Goal: Task Accomplishment & Management: Complete application form

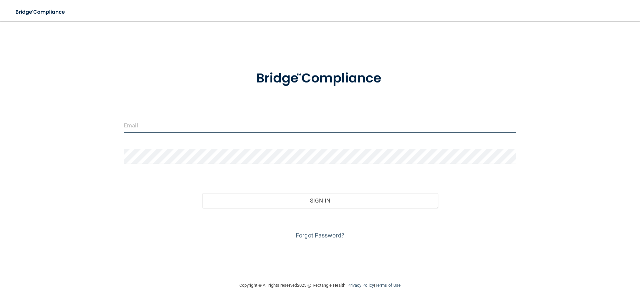
click at [179, 121] on input "email" at bounding box center [320, 125] width 392 height 15
type input "[EMAIL_ADDRESS][DOMAIN_NAME]"
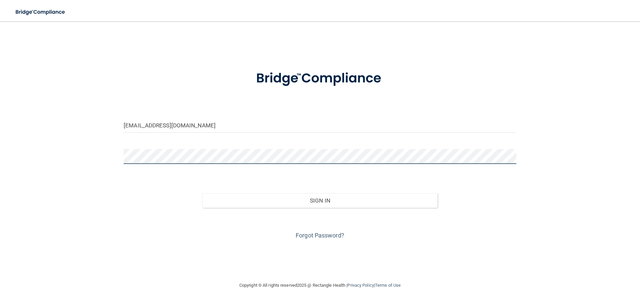
click at [202, 194] on button "Sign In" at bounding box center [320, 201] width 236 height 15
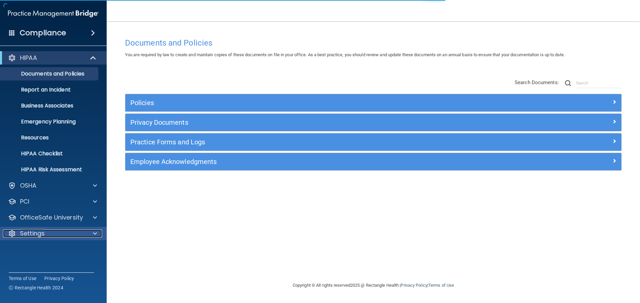
click at [95, 233] on span at bounding box center [95, 234] width 4 height 8
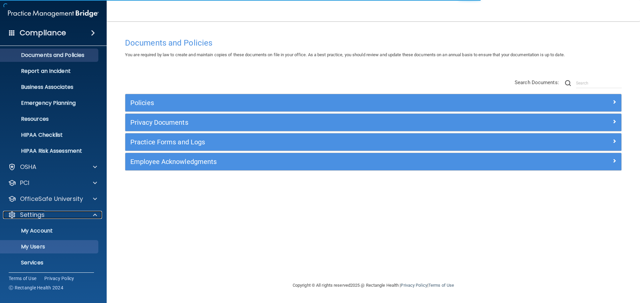
scroll to position [37, 0]
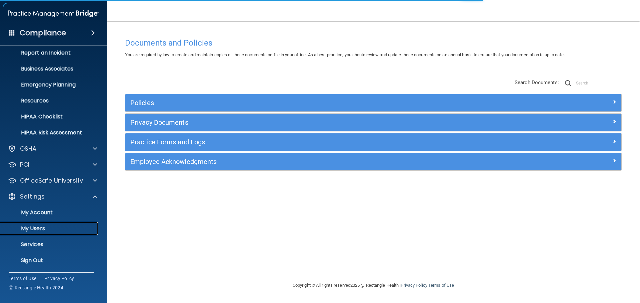
click at [37, 226] on p "My Users" at bounding box center [49, 229] width 91 height 7
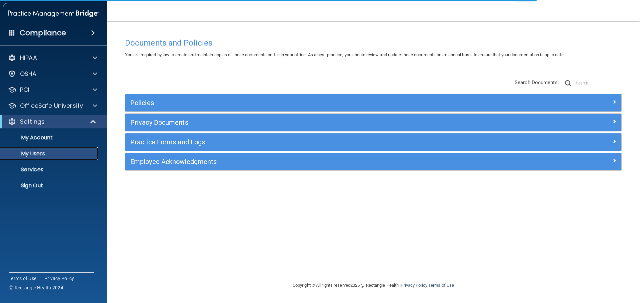
select select "20"
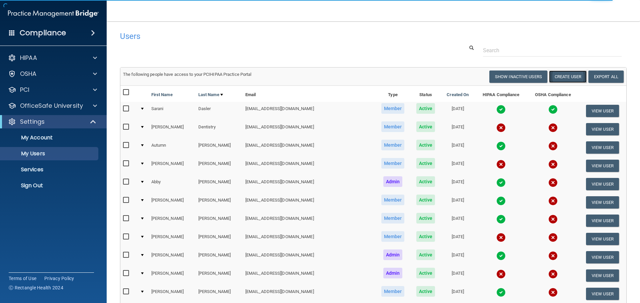
click at [560, 77] on button "Create User" at bounding box center [568, 77] width 38 height 12
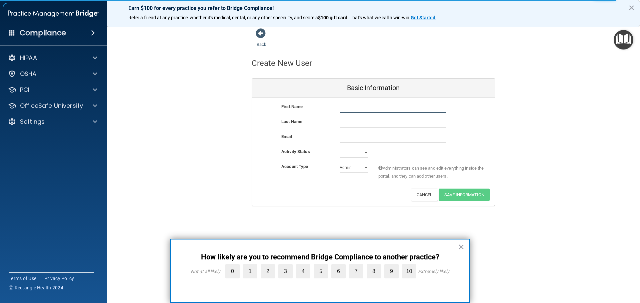
click at [359, 109] on input "text" at bounding box center [392, 108] width 106 height 10
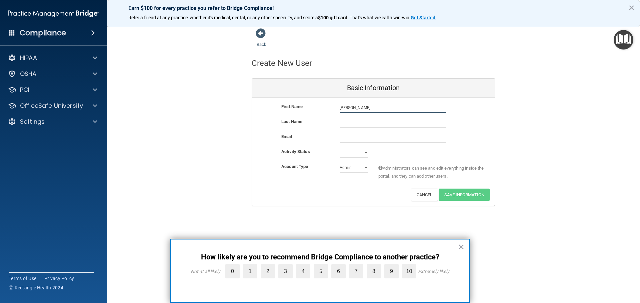
type input "[PERSON_NAME]"
click at [343, 138] on input "email" at bounding box center [392, 138] width 106 height 10
click at [463, 247] on button "×" at bounding box center [461, 247] width 6 height 11
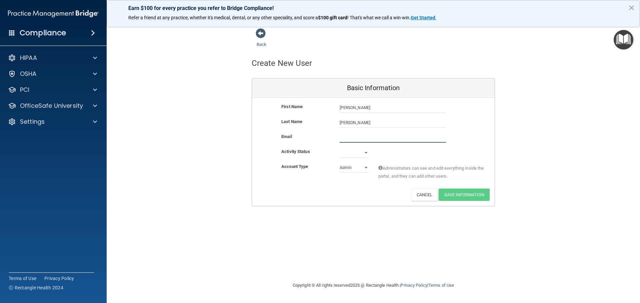
click at [346, 135] on input "email" at bounding box center [392, 138] width 106 height 10
paste input "[EMAIL_ADDRESS][DOMAIN_NAME]"
type input "[EMAIL_ADDRESS][DOMAIN_NAME]"
click at [366, 153] on select "Active Inactive" at bounding box center [353, 154] width 29 height 10
select select "active"
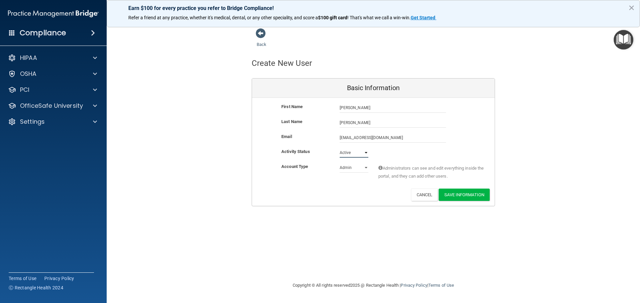
click at [339, 148] on select "Active Inactive" at bounding box center [353, 153] width 29 height 10
click at [365, 167] on select "Admin Member" at bounding box center [353, 168] width 29 height 10
select select "practice_member"
click at [339, 163] on select "Admin Member" at bounding box center [353, 168] width 29 height 10
click at [459, 194] on button "Save Information" at bounding box center [463, 195] width 51 height 12
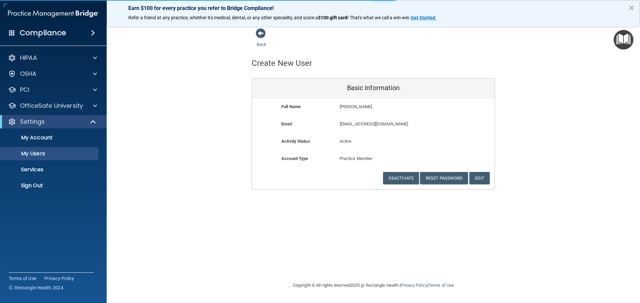
select select "20"
